Goal: Task Accomplishment & Management: Use online tool/utility

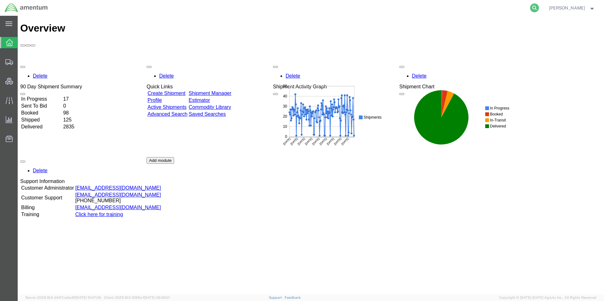
click at [539, 10] on icon at bounding box center [534, 7] width 9 height 9
paste input "DCO-25262-168429"
type input "DCO-25262-168429"
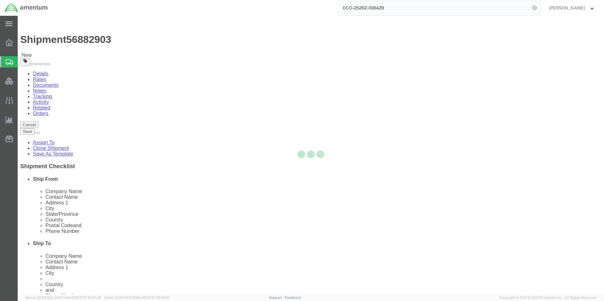
select select "42668"
select select
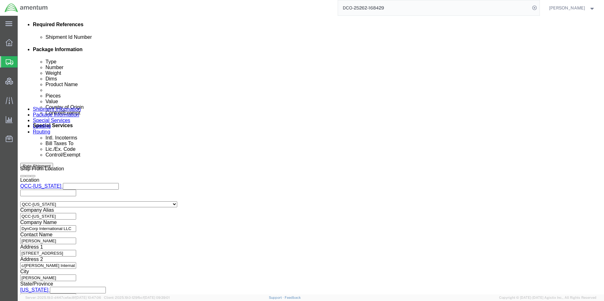
scroll to position [316, 0]
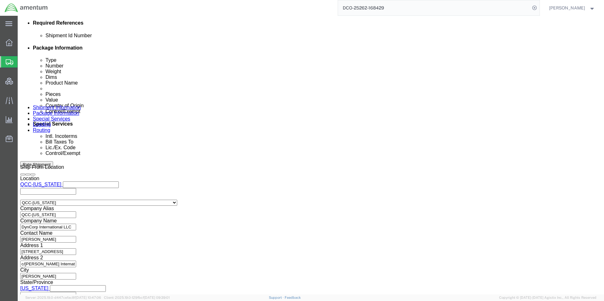
click icon
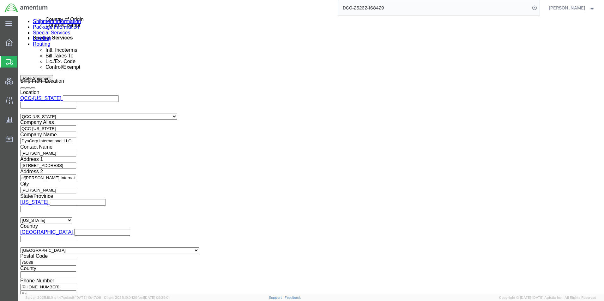
scroll to position [413, 0]
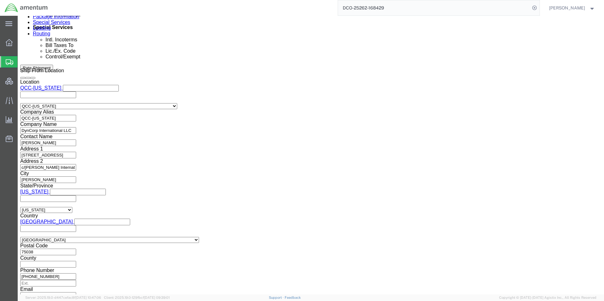
click button "Continue"
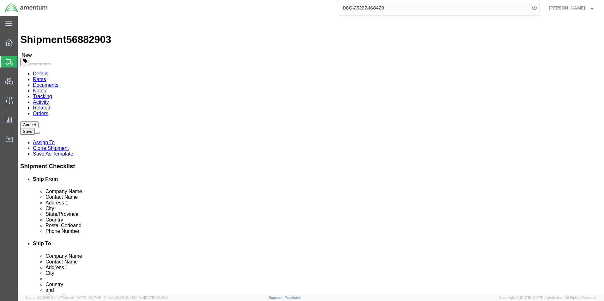
click button "Continue"
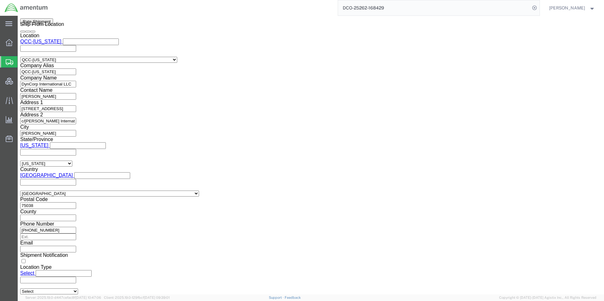
scroll to position [474, 0]
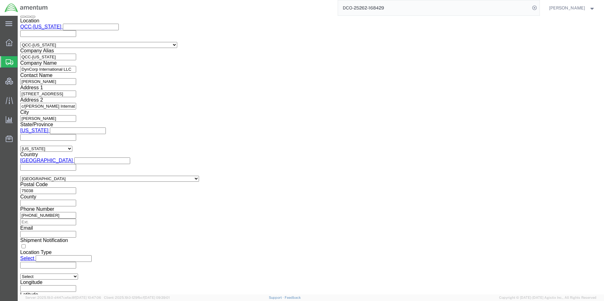
click select "Select ATF BIS DEA EPA FDA FTR ITAR OFAC Other (OPA)"
select select "FTR"
click select "Select ATF BIS DEA EPA FDA FTR ITAR OFAC Other (OPA)"
click select "Select 30.2(d)(2) 30.36 30.37(a) 30.37(f) 30.37(g) 30.37(h) 30.37(i) 30.37(j) 3…"
select select "30.37(a)"
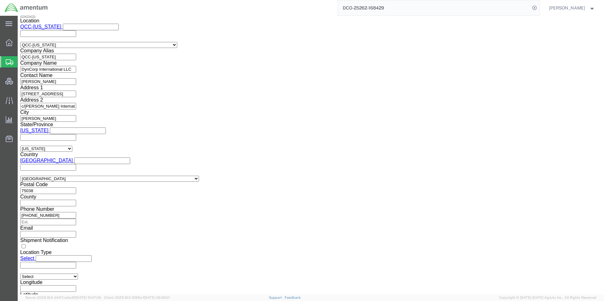
click select "Select 30.2(d)(2) 30.36 30.37(a) 30.37(f) 30.37(g) 30.37(h) 30.37(i) 30.37(j) 3…"
click select "Select AES-Direct EEI Carrier File EEI EEI Exempt"
select select "EXEM"
click select "Select AES-Direct EEI Carrier File EEI EEI Exempt"
click div "EEI Information Select AES-Direct EEI Carrier File EEI EEI Exempt"
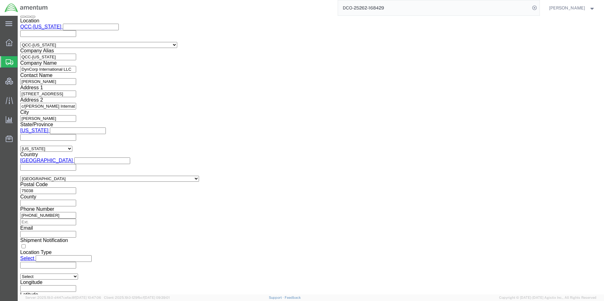
click button "Rate Shipment"
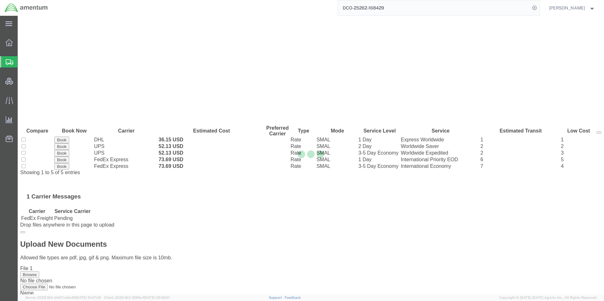
scroll to position [0, 0]
